Goal: Task Accomplishment & Management: Complete application form

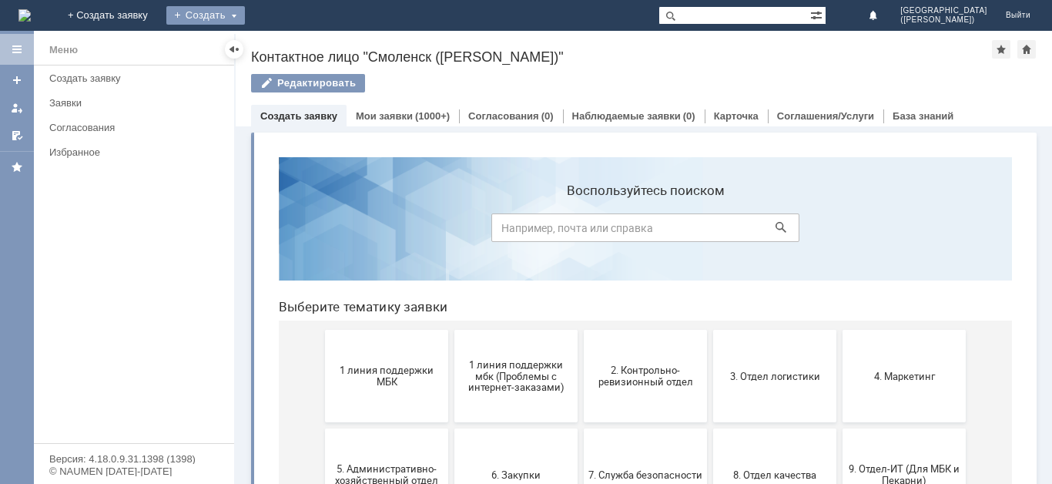
click at [245, 23] on div "Создать" at bounding box center [205, 15] width 79 height 18
click at [290, 34] on div "Заявка" at bounding box center [227, 46] width 123 height 25
click at [245, 18] on div "Создать" at bounding box center [205, 15] width 79 height 18
click at [287, 54] on link "Заявка" at bounding box center [227, 46] width 117 height 18
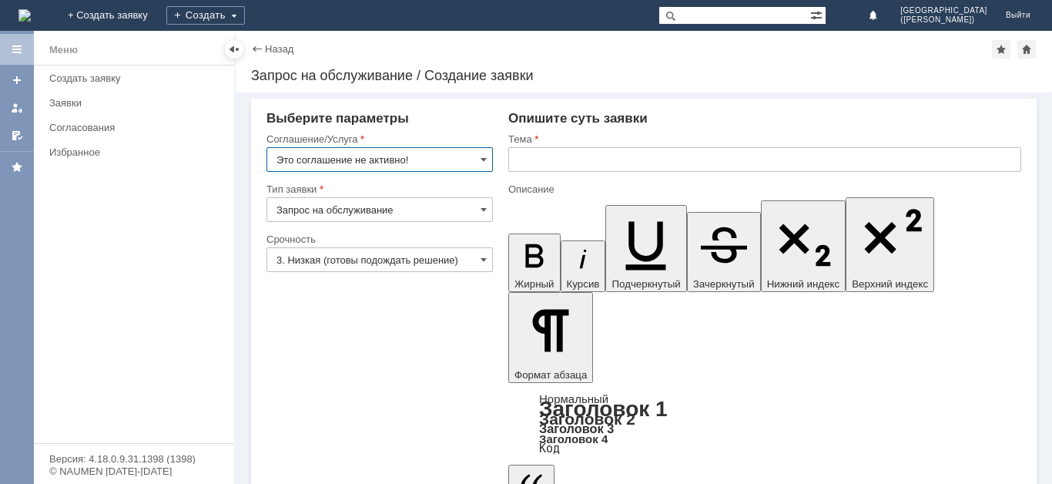
click at [435, 156] on input "Это соглашение не активно!" at bounding box center [379, 159] width 226 height 25
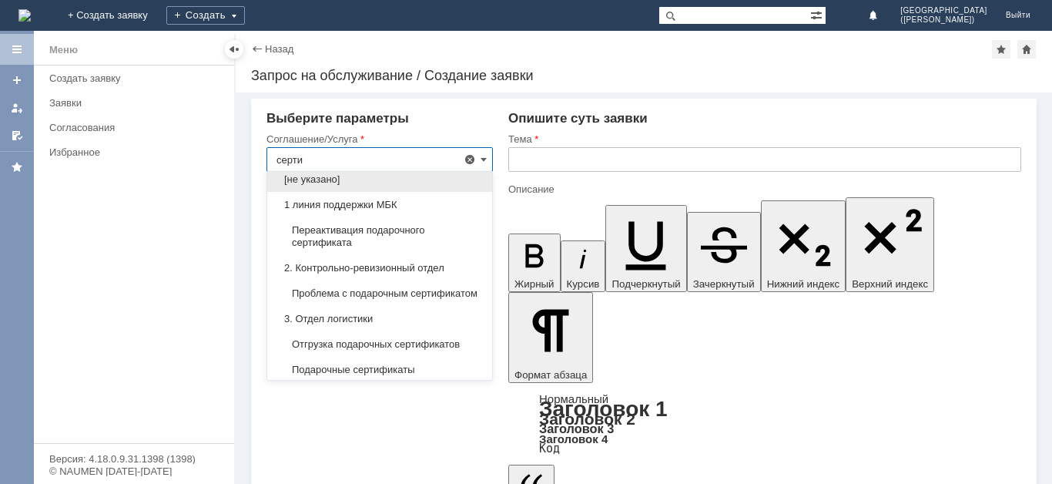
scroll to position [67, 0]
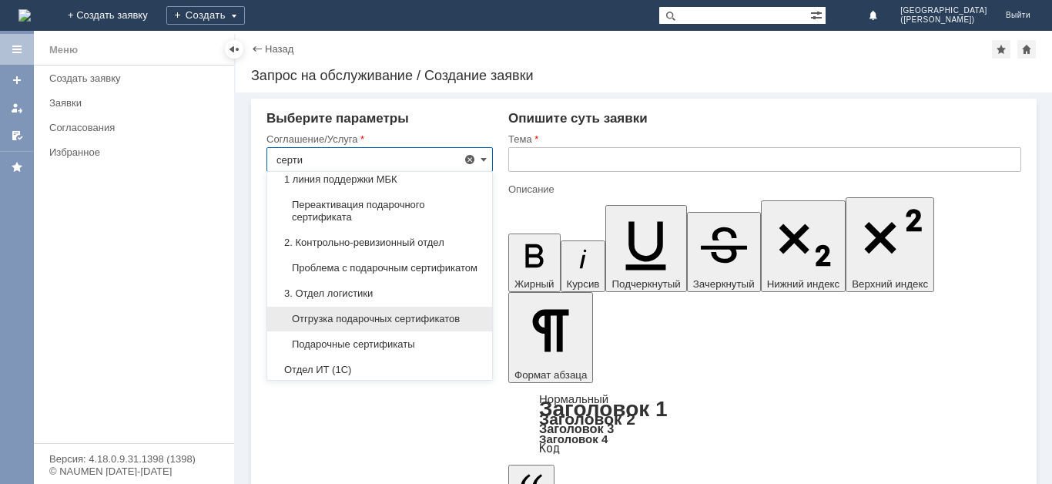
click at [404, 325] on span "Отгрузка подарочных сертификатов" at bounding box center [379, 319] width 206 height 12
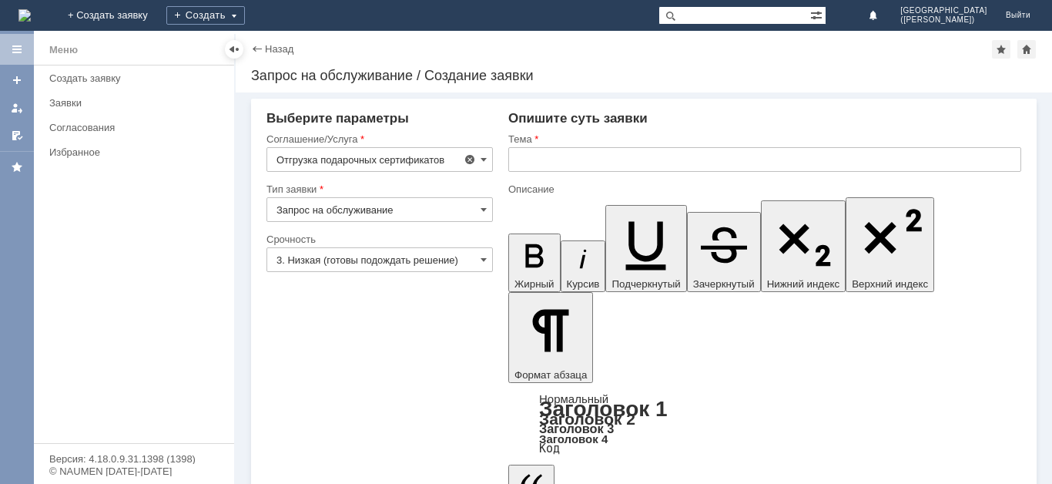
type input "Отгрузка подарочных сертификатов"
click at [370, 263] on input "3. Низкая (готовы подождать решение)" at bounding box center [379, 259] width 226 height 25
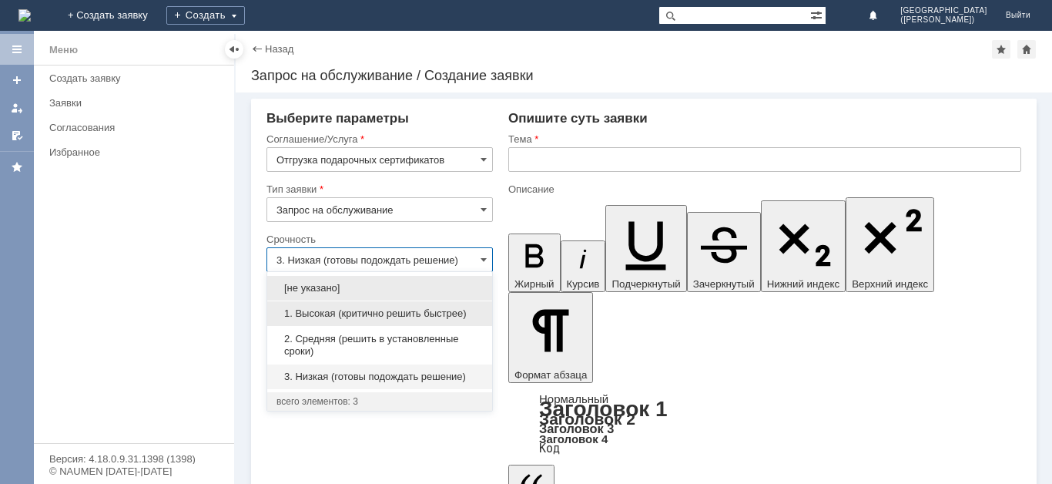
click at [374, 308] on span "1. Высокая (критично решить быстрее)" at bounding box center [379, 313] width 206 height 12
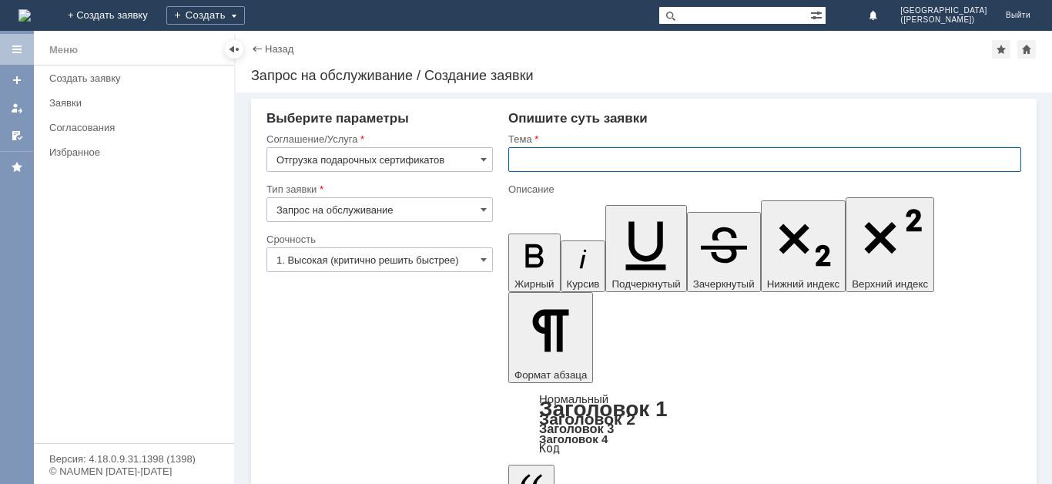
type input "1. Высокая (критично решить быстрее)"
click at [607, 156] on input "text" at bounding box center [764, 159] width 513 height 25
type input "Подарочные сертификаты"
